Goal: Information Seeking & Learning: Learn about a topic

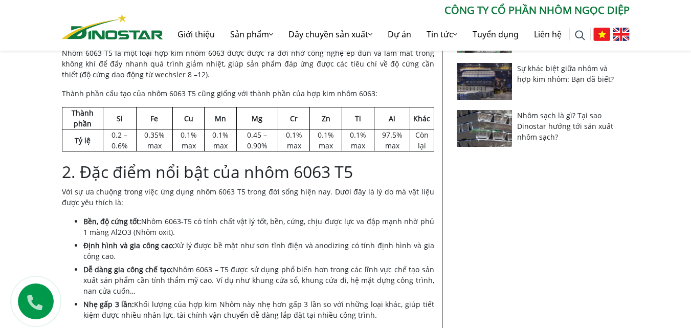
scroll to position [307, 0]
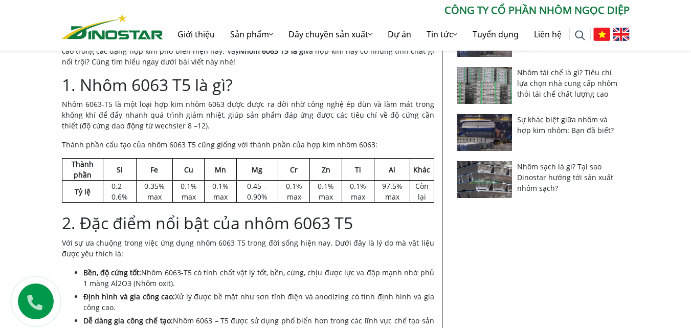
click at [153, 194] on td "0.35% max" at bounding box center [155, 192] width 36 height 22
click at [186, 192] on td "0.1% max" at bounding box center [188, 192] width 32 height 22
click at [210, 191] on td "0.1% max" at bounding box center [221, 192] width 32 height 22
click at [252, 181] on td "0.45 – 0.90%" at bounding box center [256, 192] width 41 height 22
click at [273, 189] on td "0.45 – 0.90%" at bounding box center [256, 192] width 41 height 22
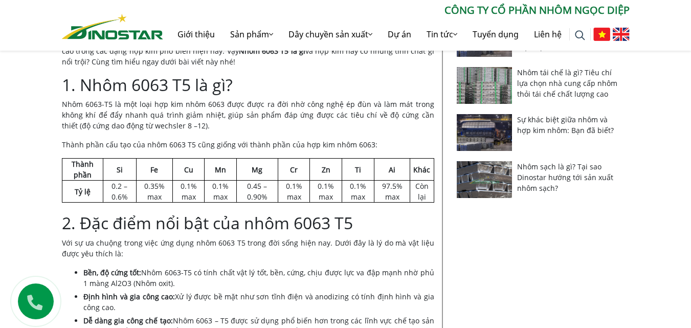
click at [324, 181] on td "0.1% max" at bounding box center [326, 192] width 32 height 22
click at [348, 183] on td "0.1% max" at bounding box center [358, 192] width 32 height 22
click at [404, 190] on td "97.5% max" at bounding box center [392, 192] width 36 height 22
click at [378, 191] on td "97.5% max" at bounding box center [392, 192] width 36 height 22
click at [361, 191] on td "0.1% max" at bounding box center [358, 192] width 32 height 22
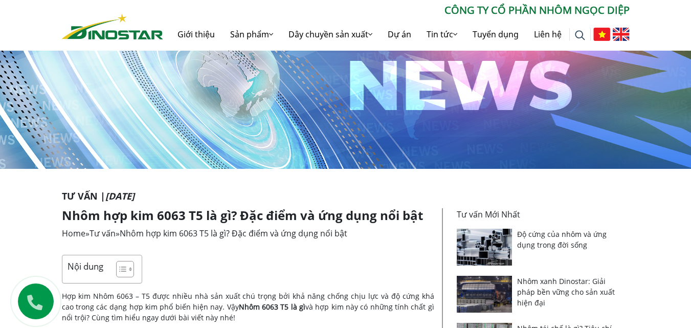
scroll to position [0, 0]
